Goal: Task Accomplishment & Management: Use online tool/utility

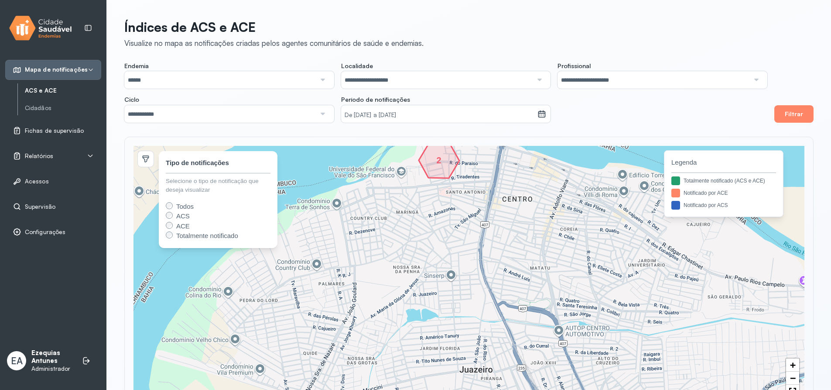
click at [49, 153] on span "Relatórios" at bounding box center [39, 155] width 28 height 7
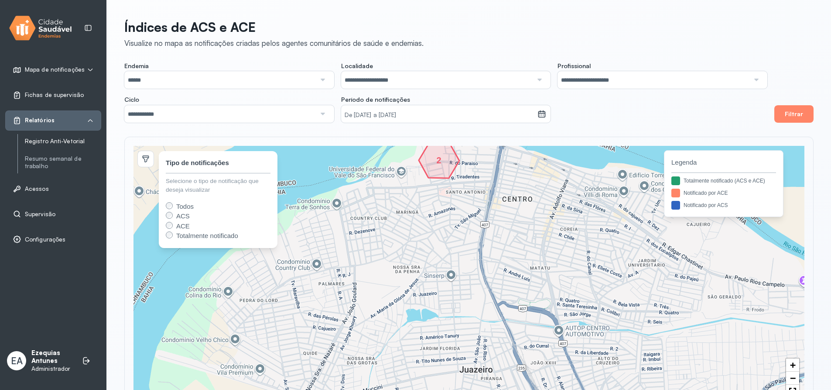
click at [53, 144] on link "Registro Anti-Vetorial" at bounding box center [63, 140] width 76 height 7
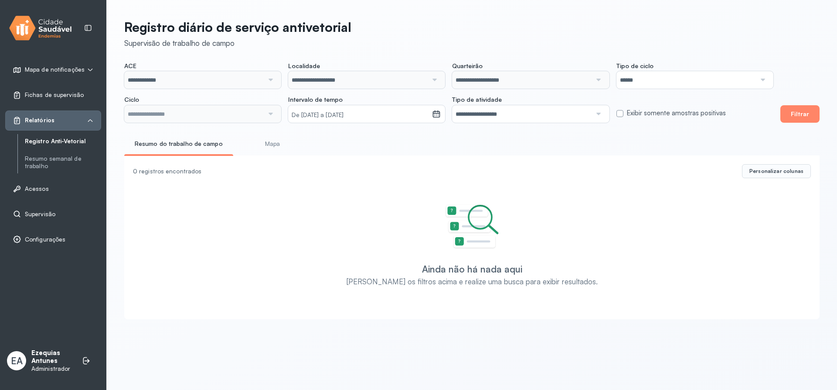
click at [273, 145] on link "Mapa" at bounding box center [272, 144] width 65 height 14
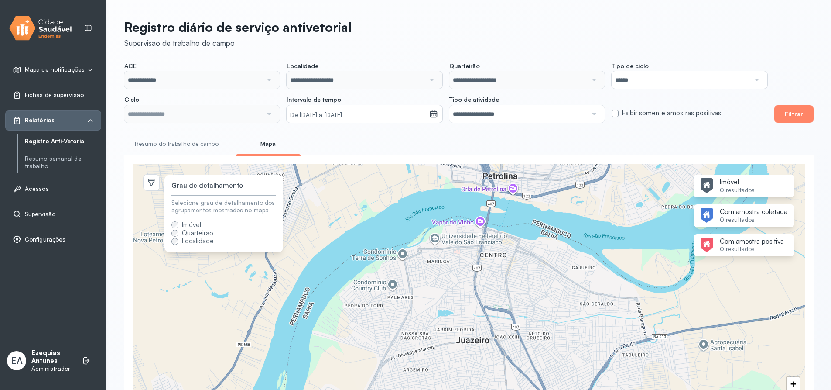
type input "**********"
click at [205, 144] on link "Resumo do trabalho de campo" at bounding box center [176, 144] width 105 height 14
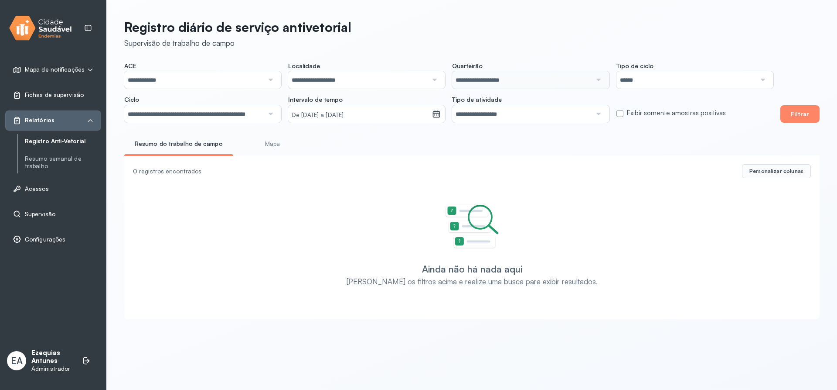
click at [61, 211] on link "Supervisão" at bounding box center [53, 213] width 81 height 9
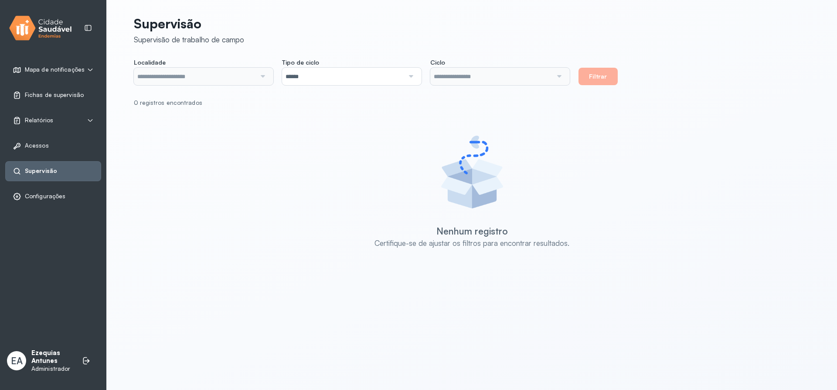
type input "**********"
click at [260, 77] on div at bounding box center [262, 76] width 12 height 17
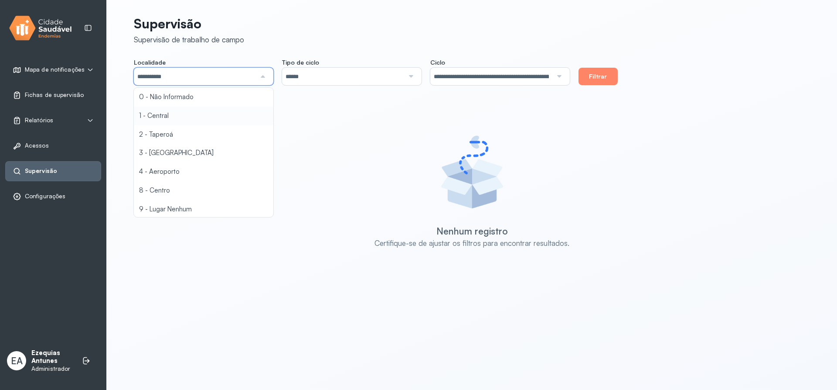
click at [208, 117] on div "**********" at bounding box center [472, 148] width 677 height 277
click at [590, 82] on button "Filtrar" at bounding box center [598, 76] width 39 height 17
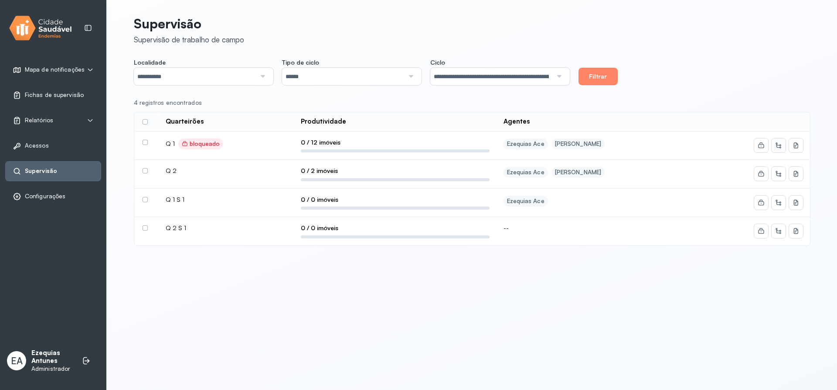
click at [783, 149] on button at bounding box center [779, 145] width 14 height 14
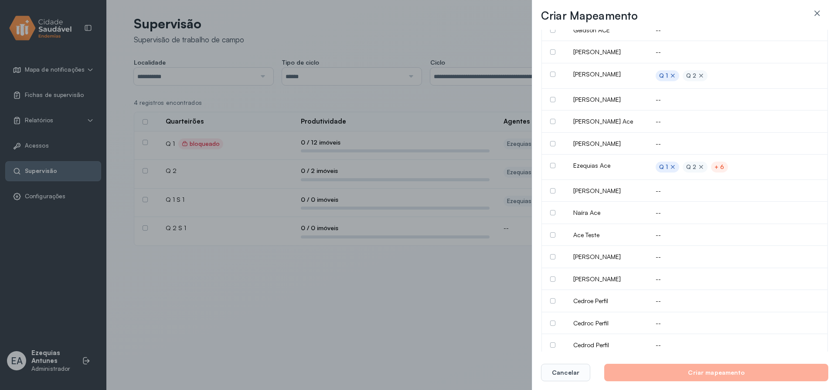
scroll to position [87, 0]
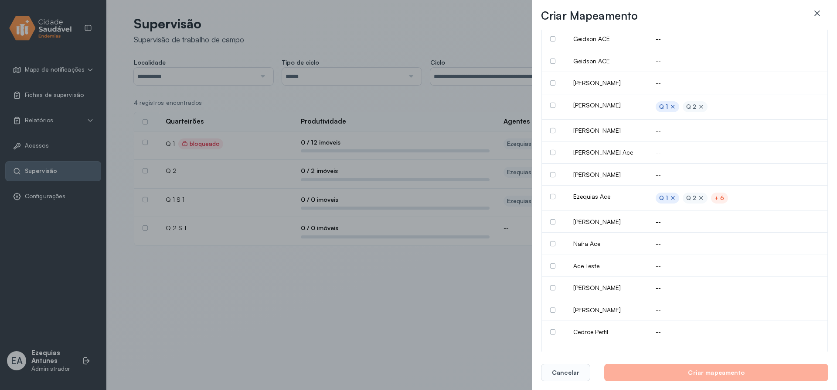
click at [817, 14] on icon at bounding box center [817, 12] width 5 height 5
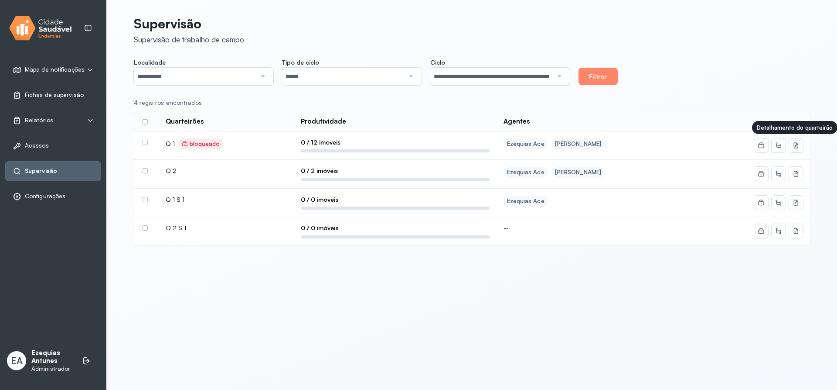
click at [799, 147] on icon at bounding box center [796, 145] width 7 height 7
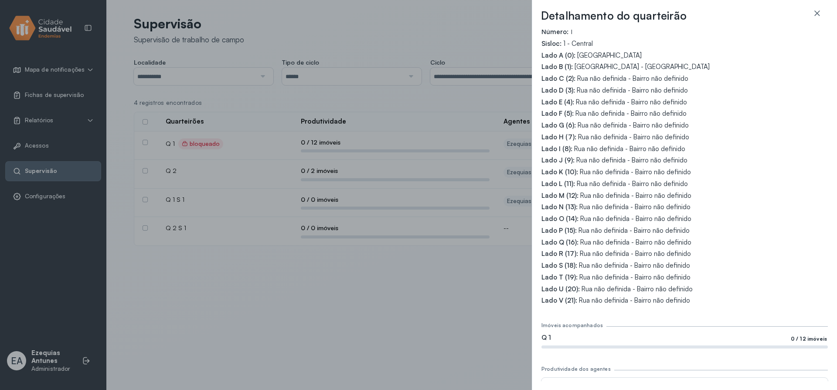
scroll to position [0, 0]
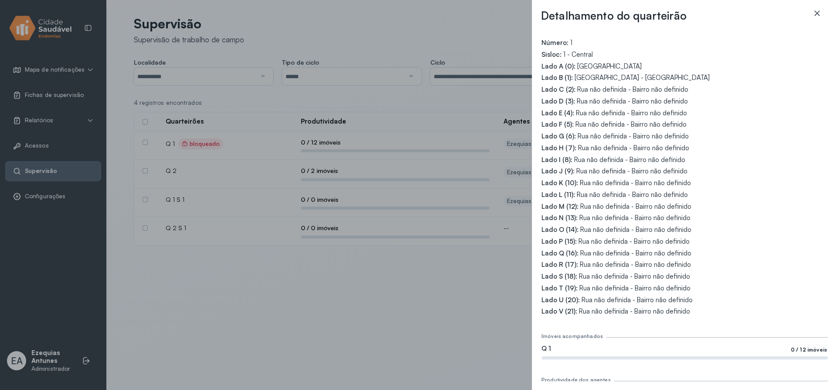
click at [817, 14] on icon at bounding box center [817, 12] width 5 height 5
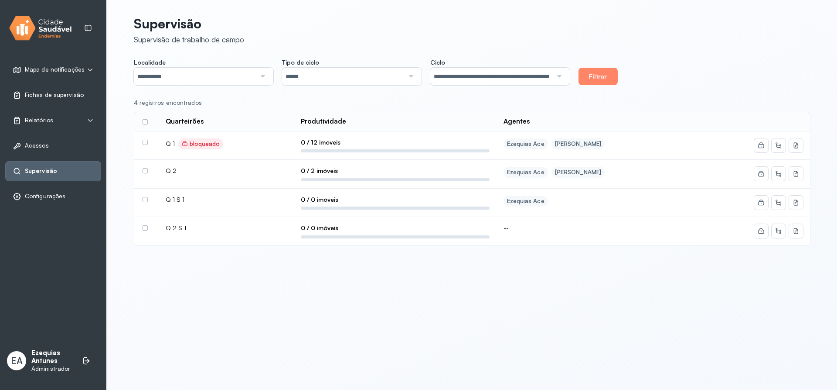
click at [45, 357] on p "Ezequias Antunes" at bounding box center [52, 357] width 42 height 17
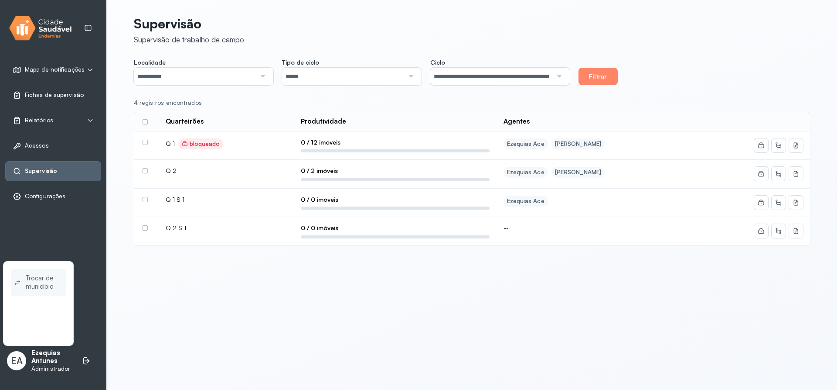
click at [46, 286] on span "Trocar de município" at bounding box center [44, 282] width 37 height 20
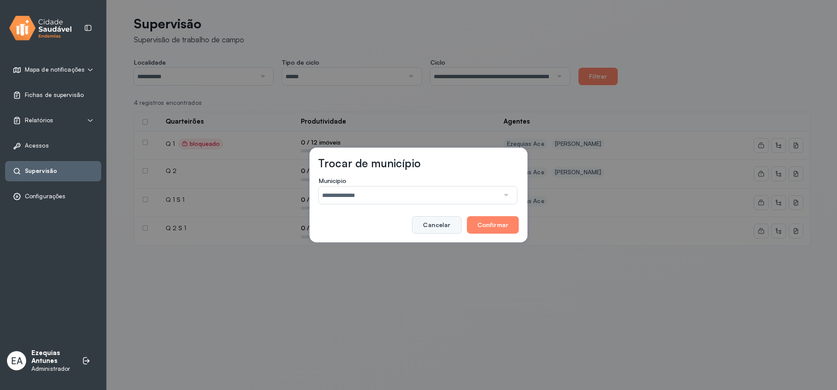
click at [431, 220] on button "Cancelar" at bounding box center [436, 224] width 49 height 17
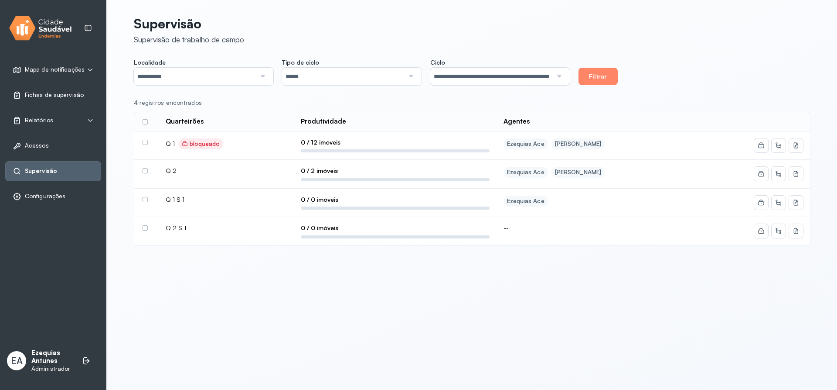
click at [234, 75] on input "**********" at bounding box center [195, 76] width 122 height 17
click at [464, 103] on div "4 registros encontrados" at bounding box center [469, 102] width 670 height 7
click at [797, 142] on icon at bounding box center [796, 145] width 7 height 7
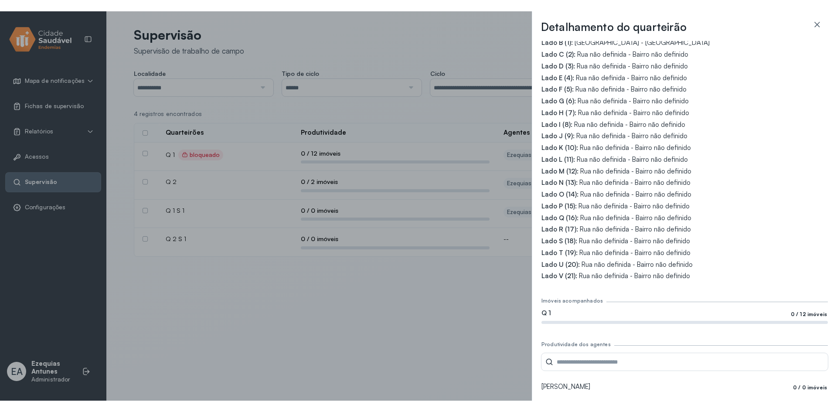
scroll to position [0, 0]
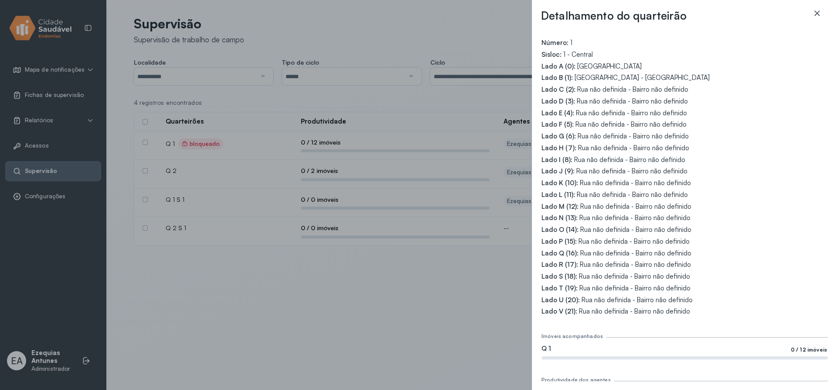
click at [820, 10] on icon at bounding box center [817, 13] width 9 height 9
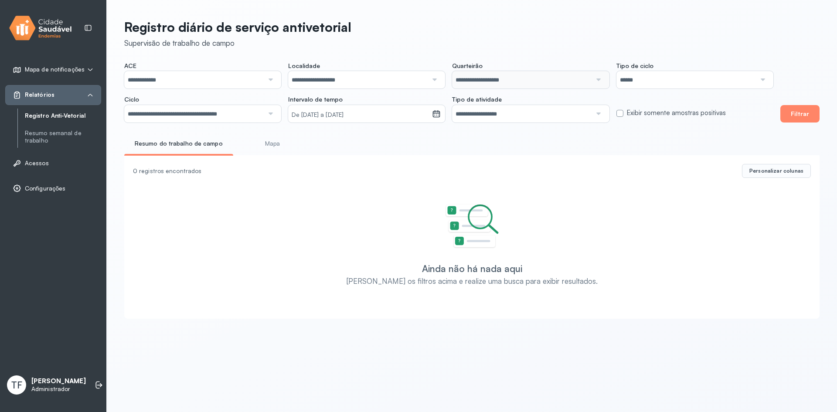
click at [267, 146] on link "Mapa" at bounding box center [272, 144] width 65 height 14
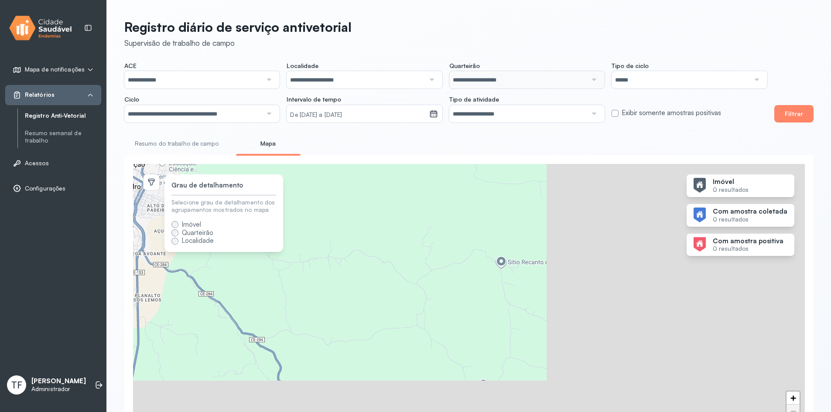
click at [180, 148] on link "Resumo do trabalho de campo" at bounding box center [176, 144] width 105 height 14
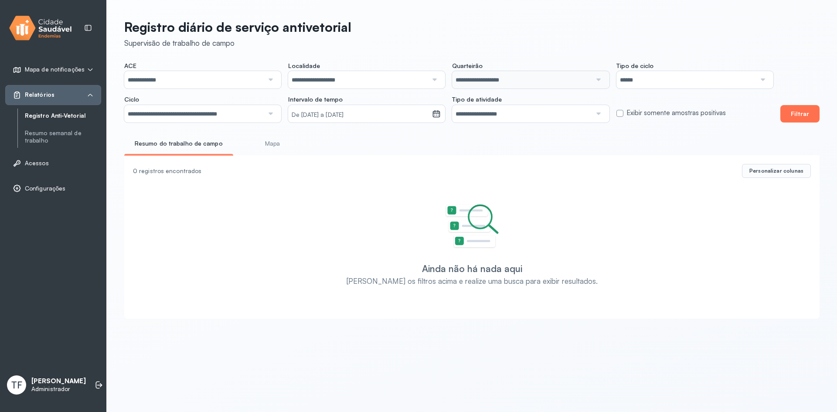
click at [796, 116] on button "Filtrar" at bounding box center [800, 113] width 39 height 17
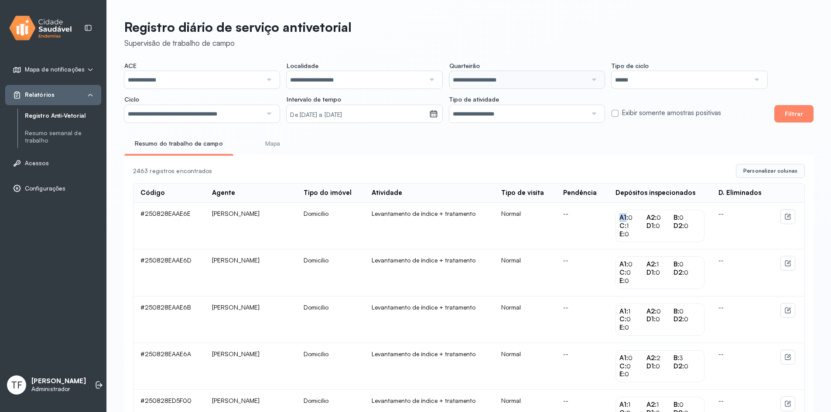
drag, startPoint x: 624, startPoint y: 219, endPoint x: 630, endPoint y: 220, distance: 5.7
click at [628, 220] on span "A1:" at bounding box center [623, 217] width 9 height 8
click at [461, 170] on div "2463 registros encontrados" at bounding box center [431, 170] width 596 height 7
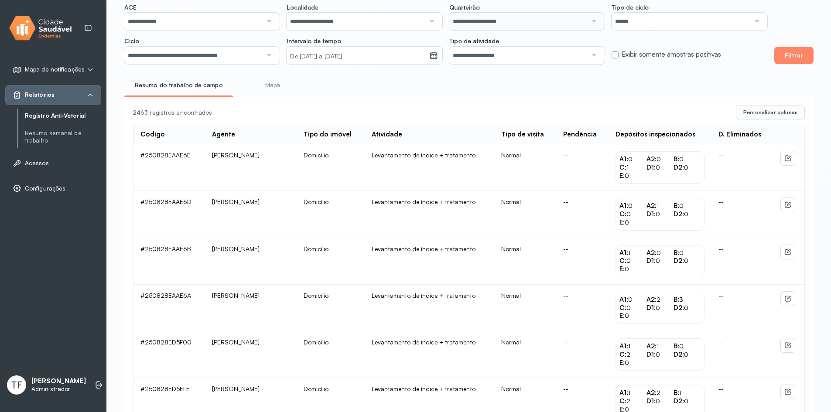
scroll to position [44, 0]
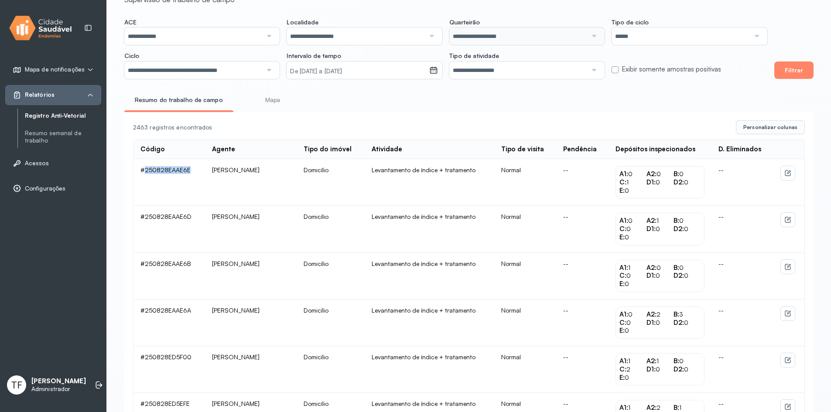
drag, startPoint x: 144, startPoint y: 173, endPoint x: 188, endPoint y: 175, distance: 43.2
click at [188, 175] on td "#250828EAAE6E" at bounding box center [169, 182] width 72 height 47
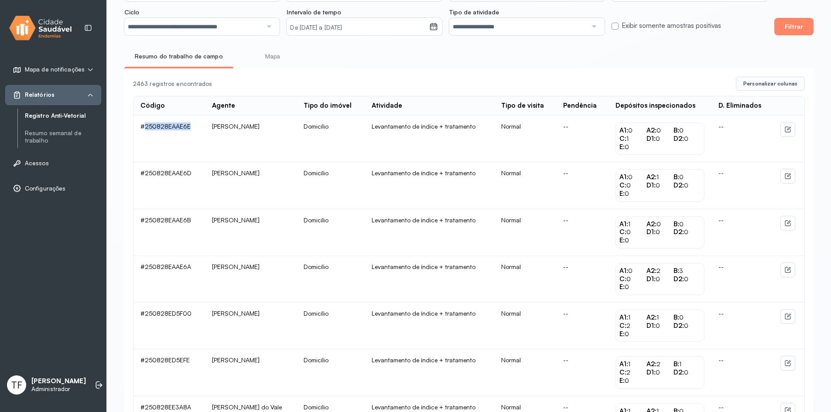
scroll to position [0, 0]
